Goal: Task Accomplishment & Management: Use online tool/utility

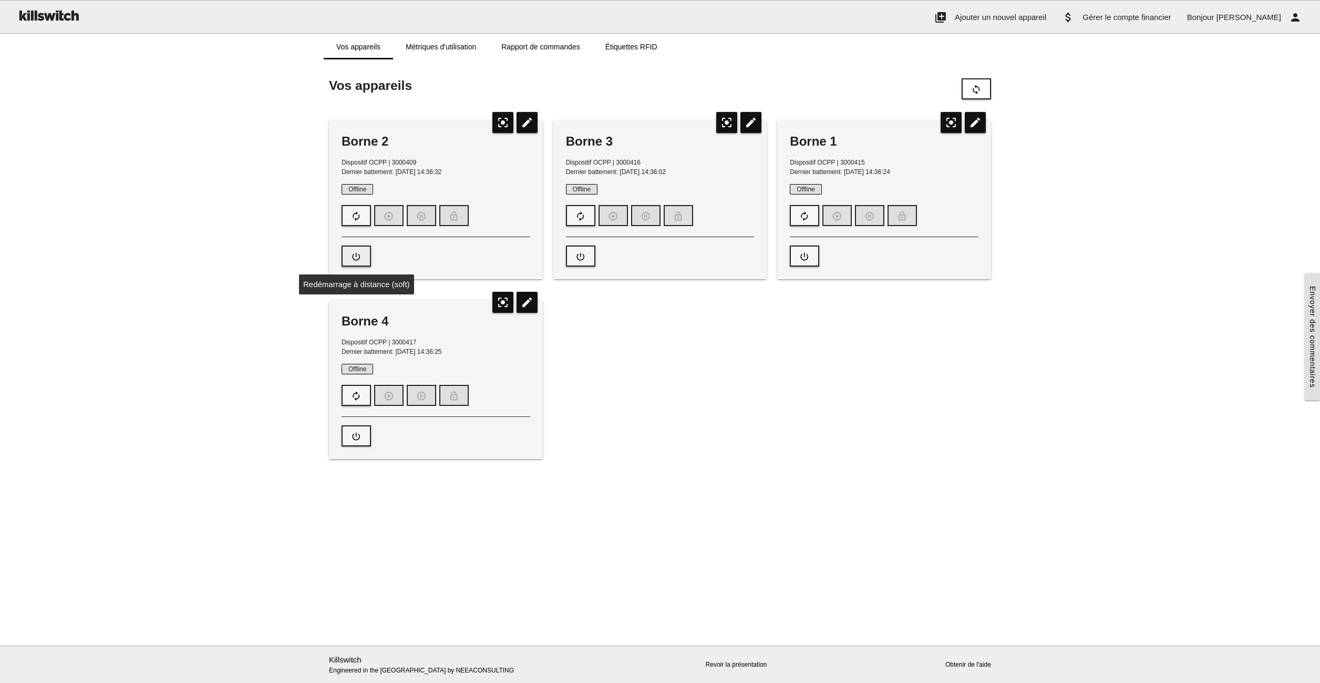
click at [355, 260] on icon "power_settings_new" at bounding box center [356, 256] width 11 height 20
click at [687, 436] on div "Borne 2 Dispositif OCPP | 3000409 Dernier battement: [DATE] 14:36:32 Offline au…" at bounding box center [660, 289] width 673 height 359
click at [350, 215] on button "autorenew" at bounding box center [356, 215] width 29 height 21
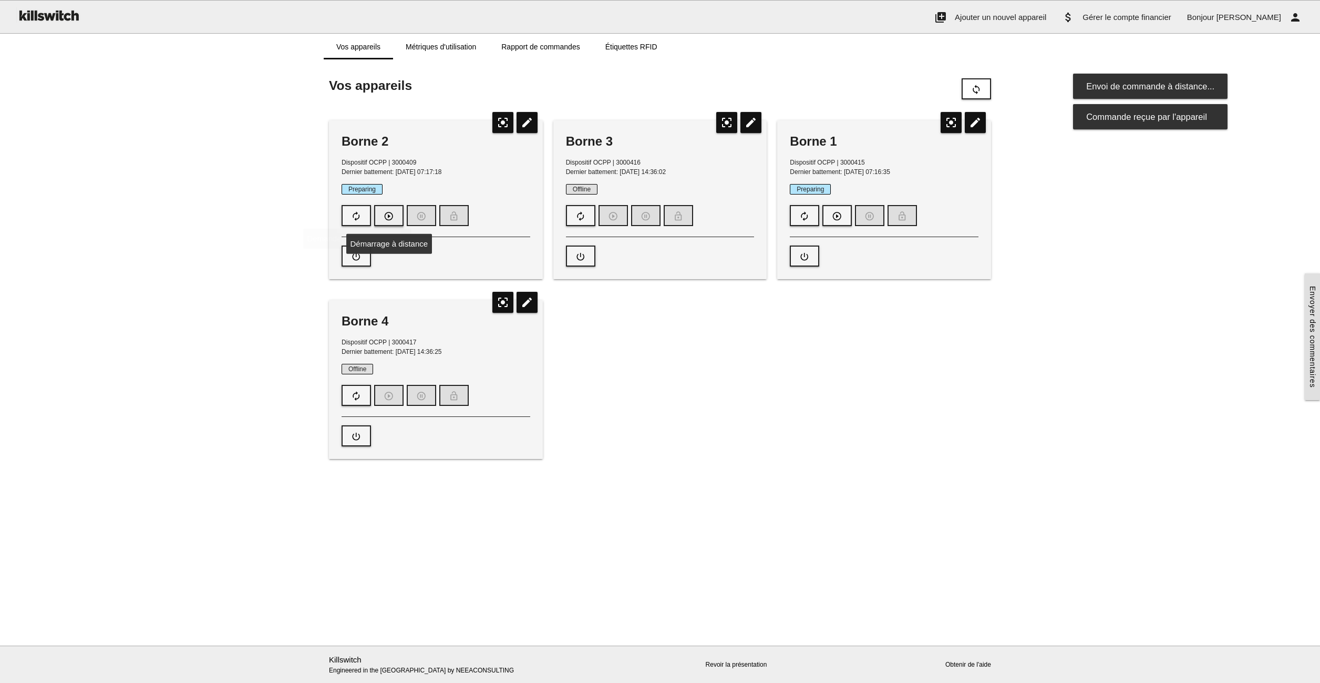
click at [385, 212] on icon "play_circle_outline" at bounding box center [389, 216] width 11 height 20
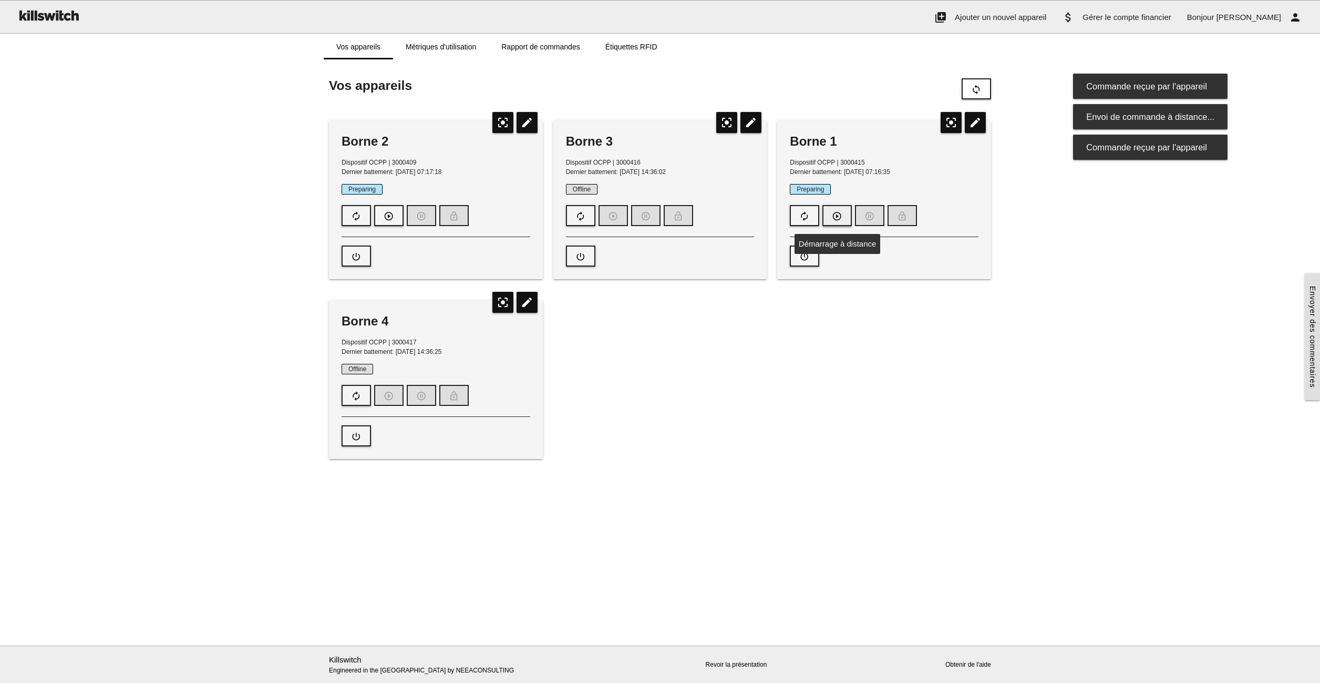
click at [840, 214] on icon "play_circle_outline" at bounding box center [837, 216] width 11 height 20
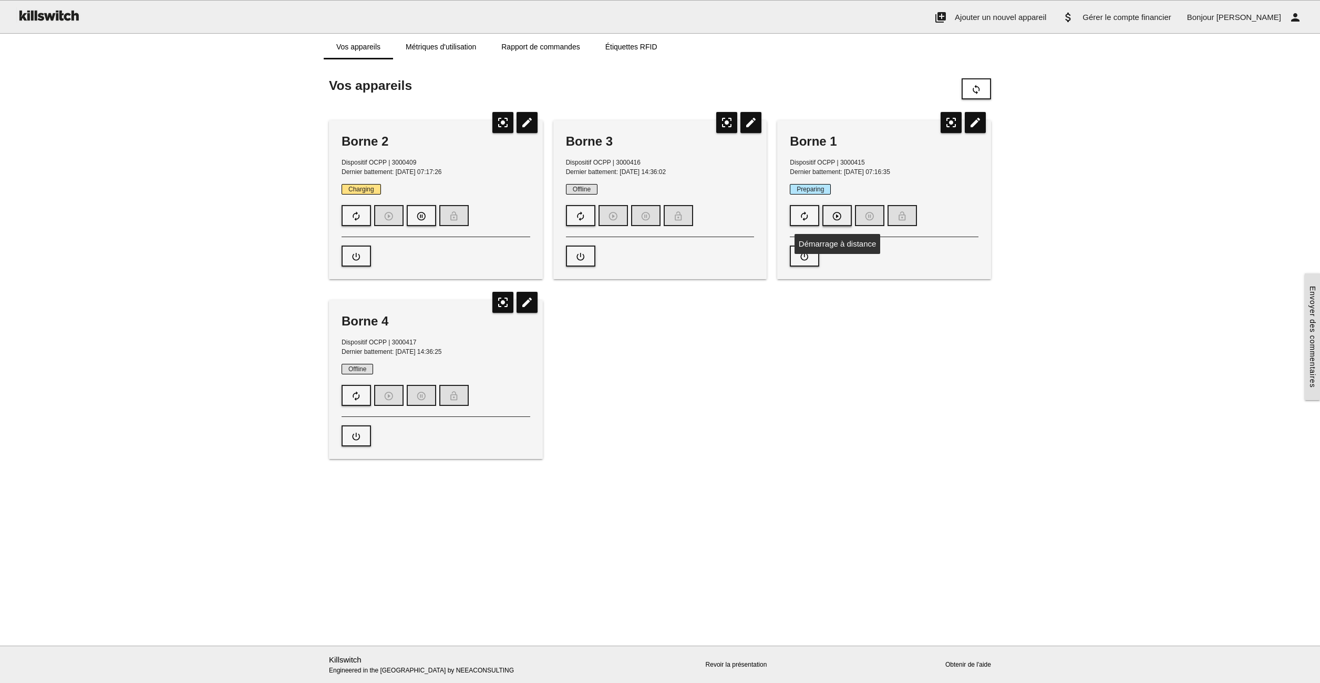
click at [841, 215] on icon "play_circle_outline" at bounding box center [837, 216] width 11 height 20
click at [582, 216] on icon "autorenew" at bounding box center [580, 216] width 11 height 20
click at [357, 394] on icon "autorenew" at bounding box center [356, 396] width 11 height 20
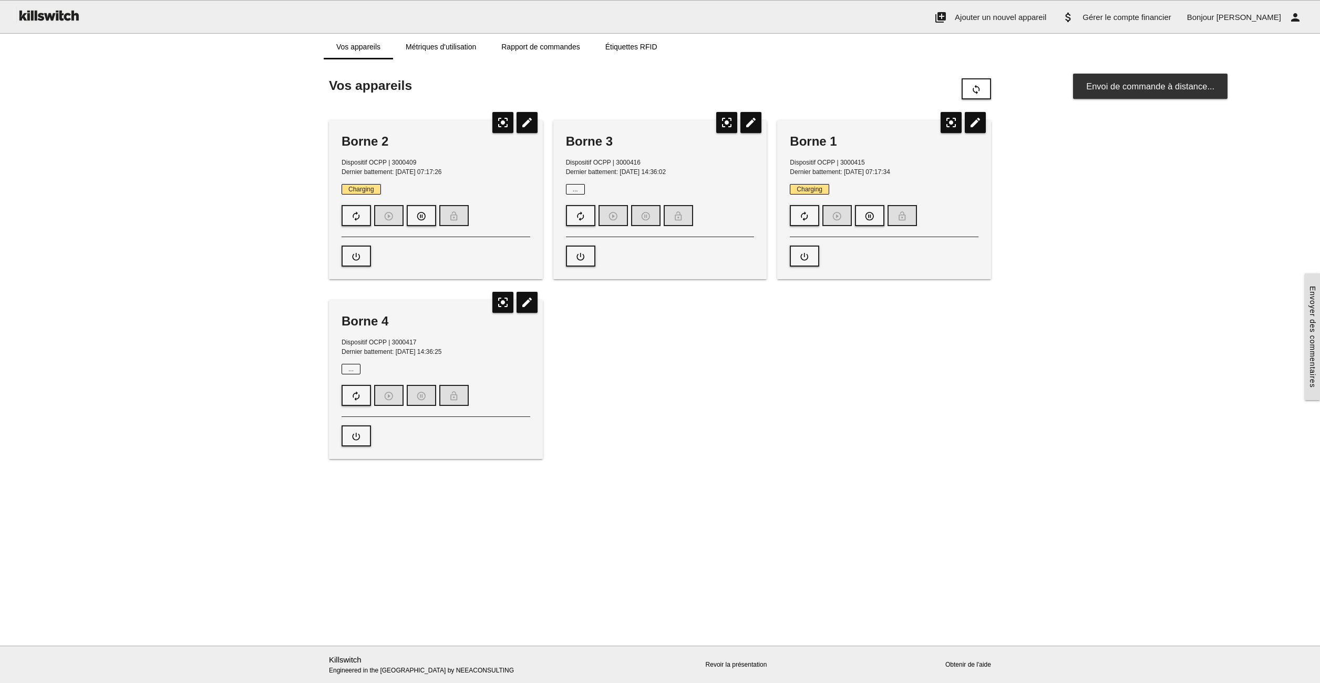
click at [226, 306] on div "Obtenir vos commutateurs place Aucun appareil configuré pour le moment add Ajou…" at bounding box center [660, 275] width 1320 height 410
